Goal: Information Seeking & Learning: Learn about a topic

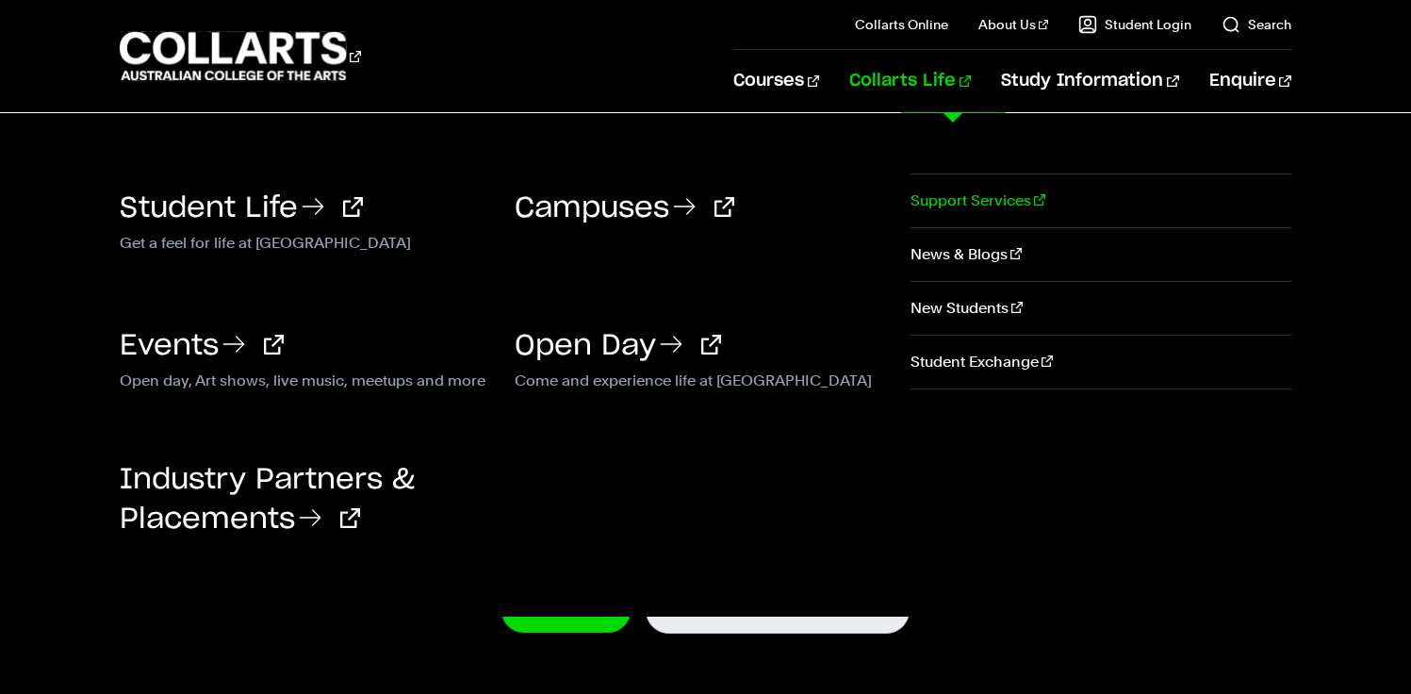
click at [961, 174] on link "Support Services" at bounding box center [1100, 200] width 381 height 53
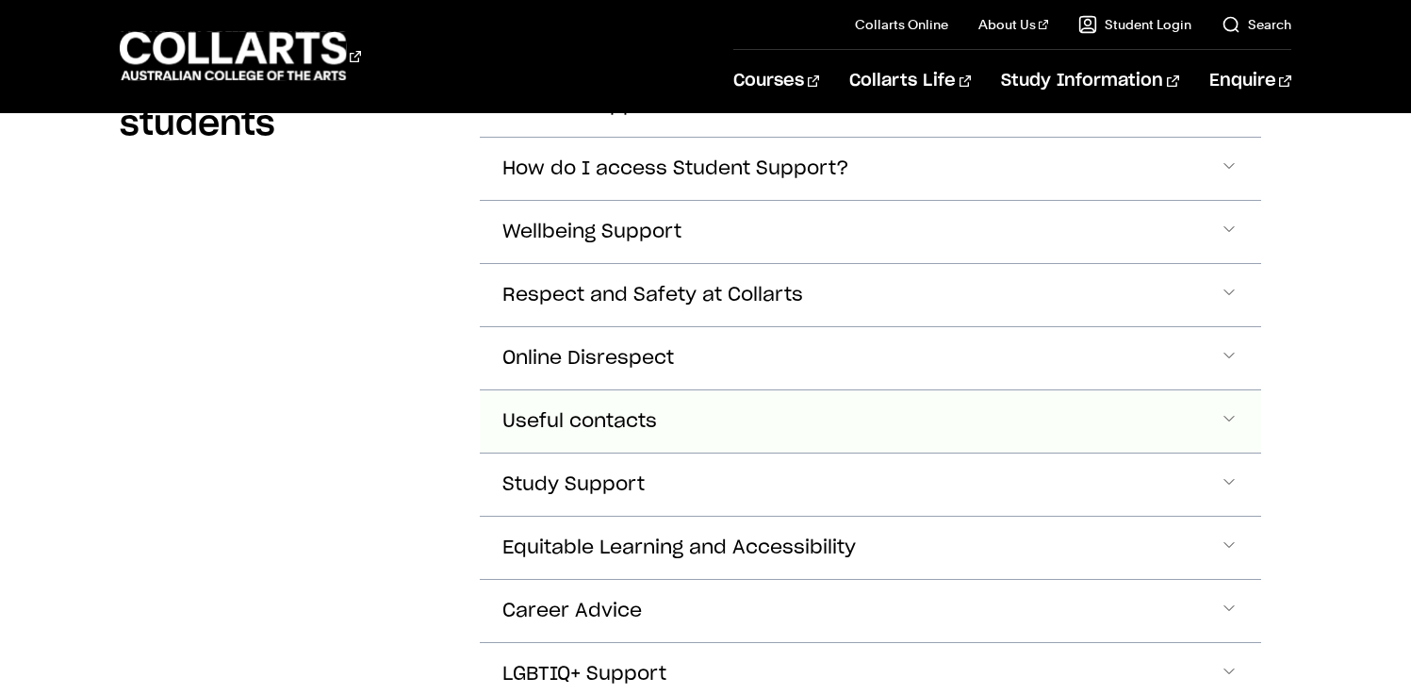
click at [624, 221] on span "Wellbeing Support" at bounding box center [591, 232] width 179 height 22
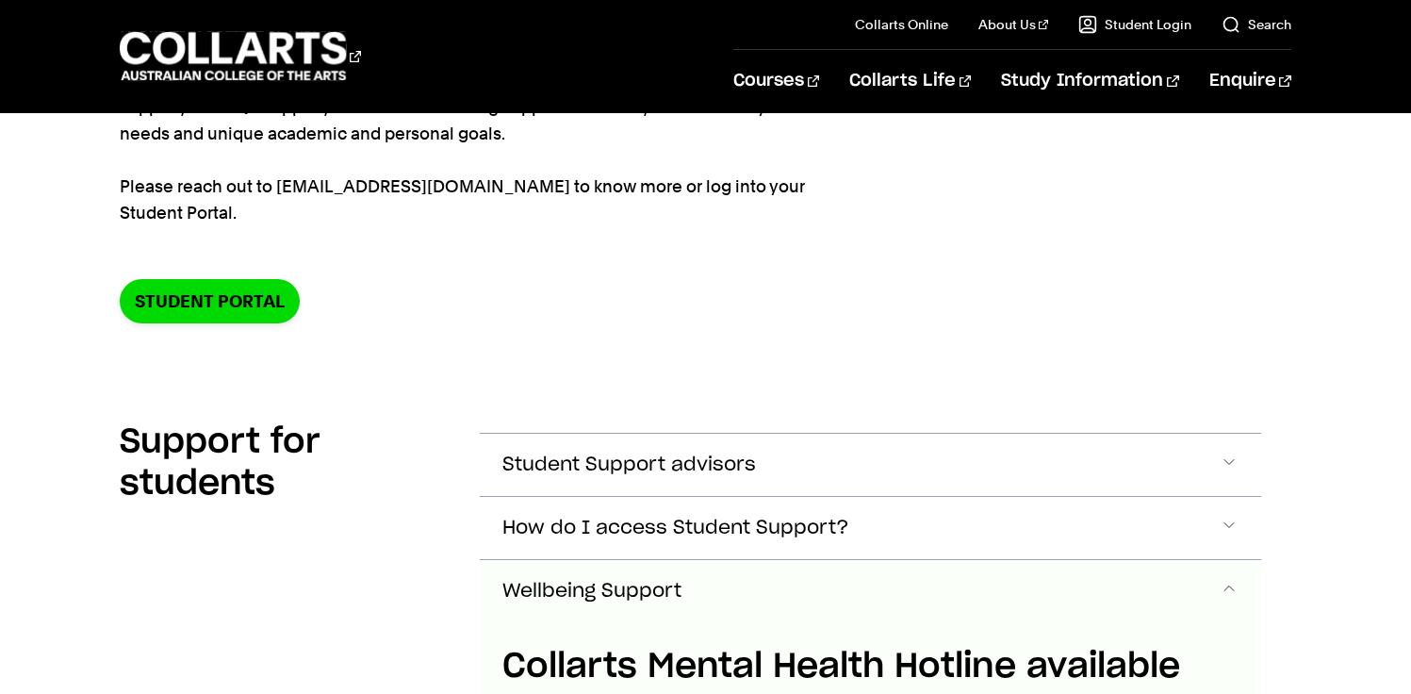
scroll to position [446, 0]
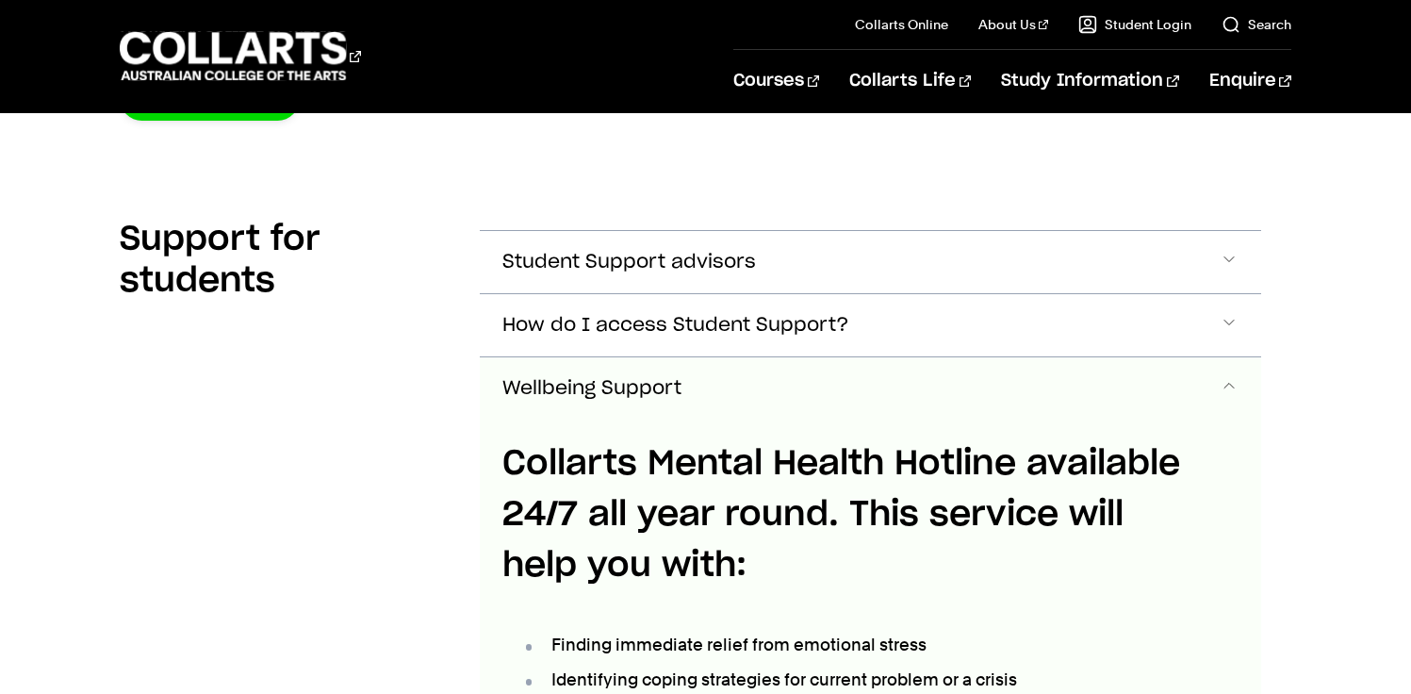
click at [660, 401] on button "Wellbeing Support" at bounding box center [870, 388] width 781 height 62
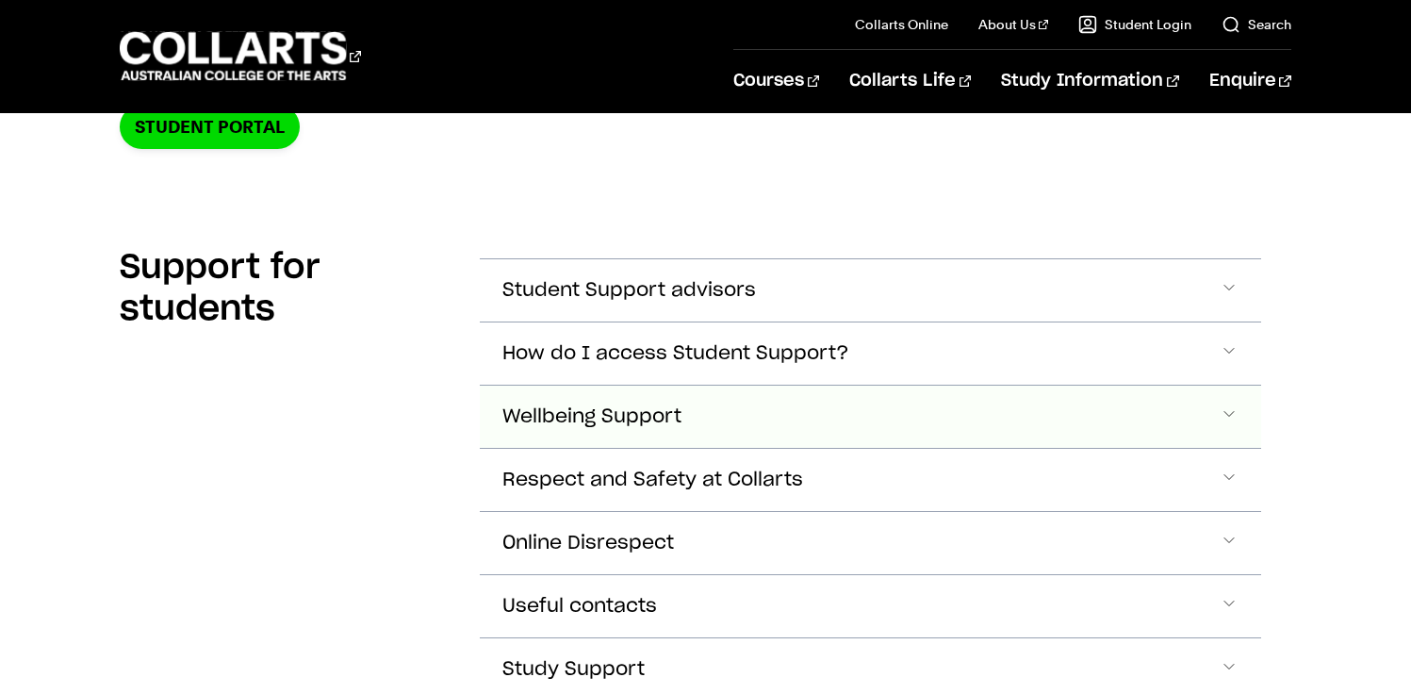
scroll to position [400, 0]
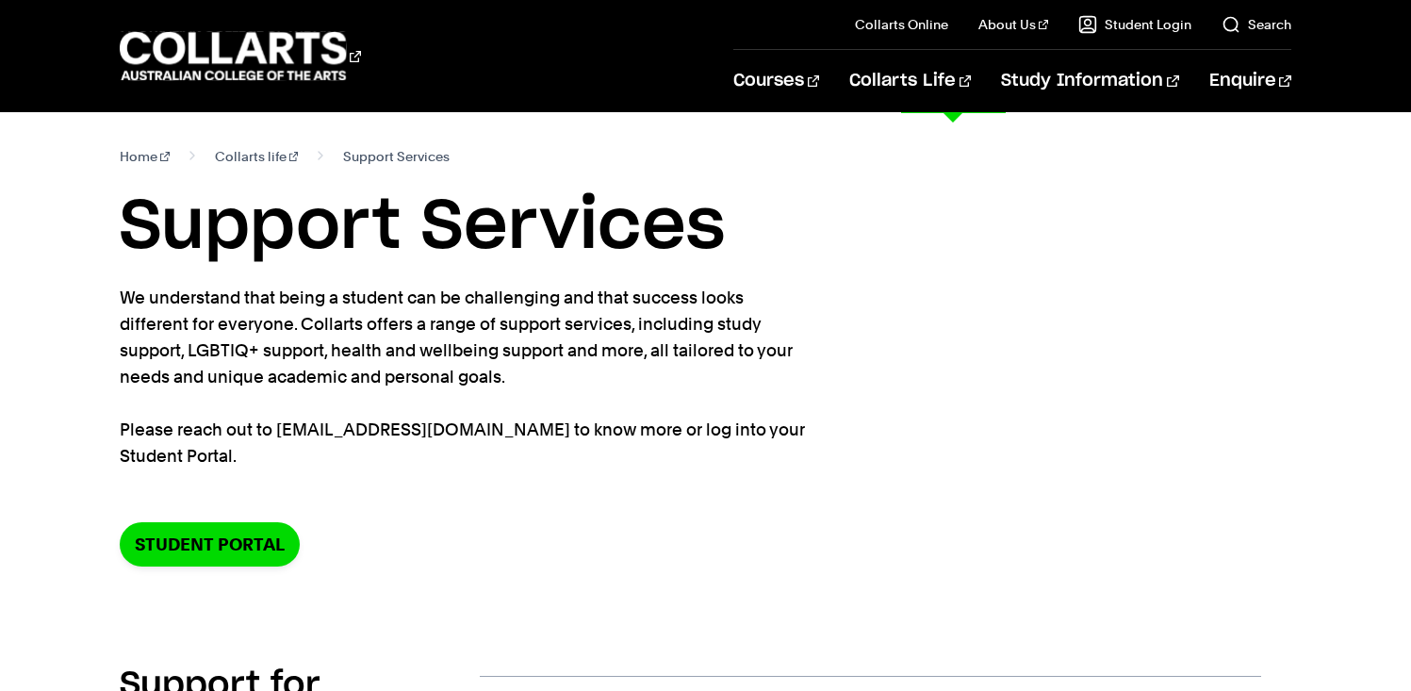
click at [1008, 210] on link "Support Services" at bounding box center [1100, 200] width 381 height 53
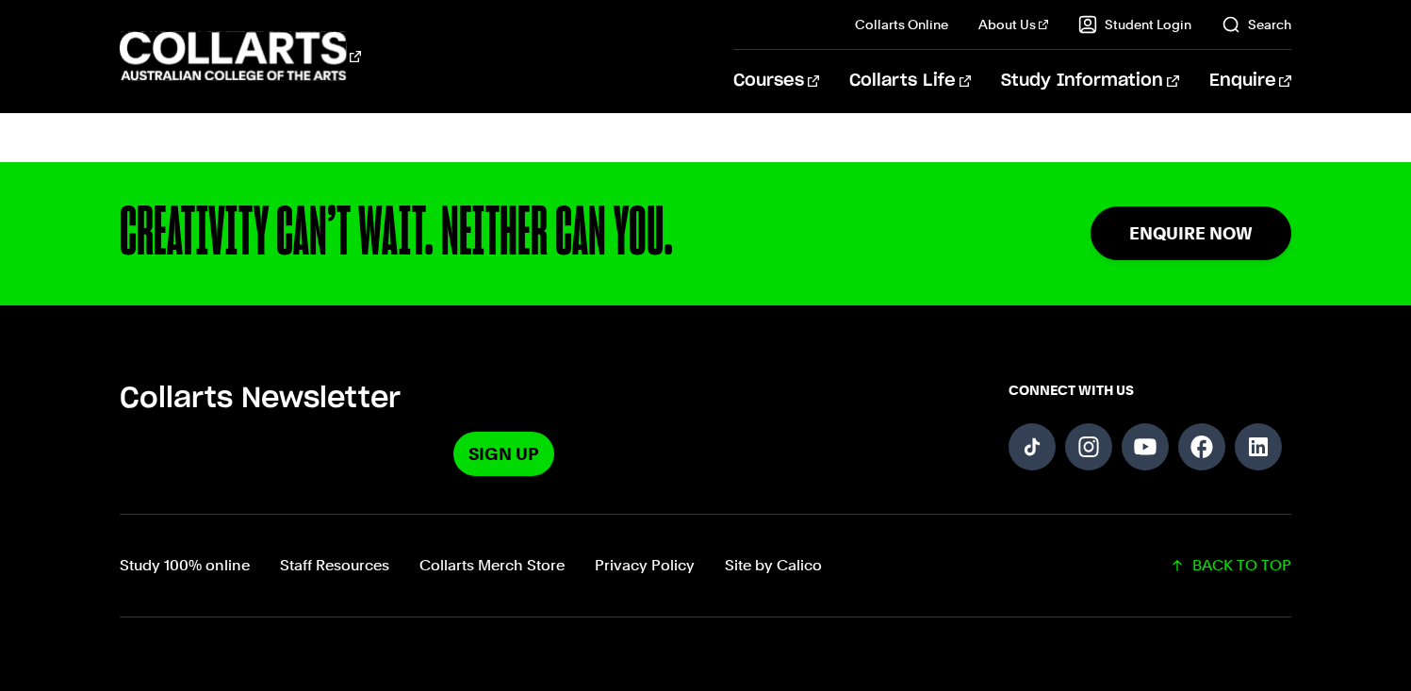
scroll to position [1949, 0]
